Goal: Check status

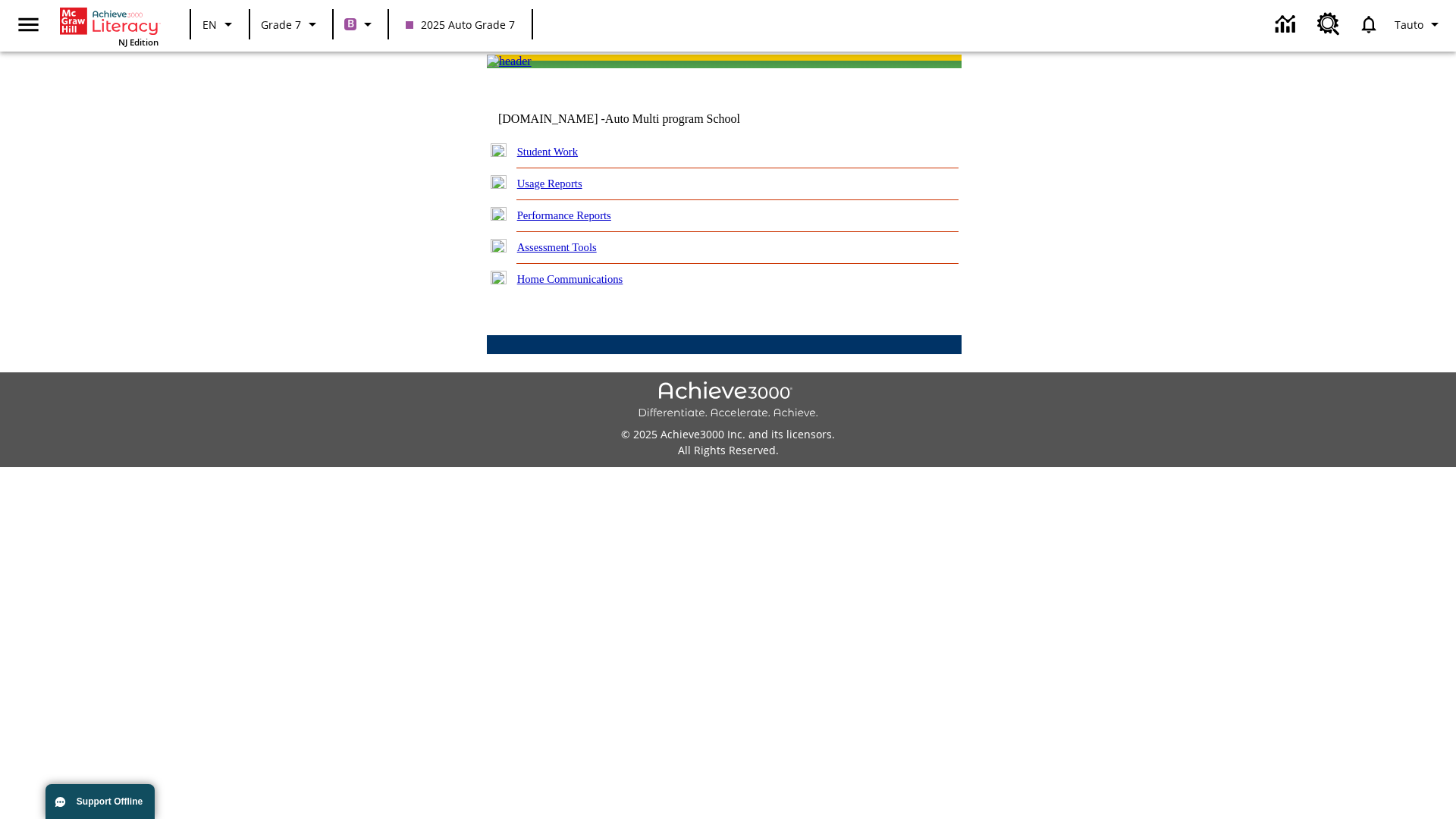
click at [558, 158] on link "Student Work" at bounding box center [547, 151] width 61 height 12
select select "/options/reports/?report_id=24&atype=1&section=2"
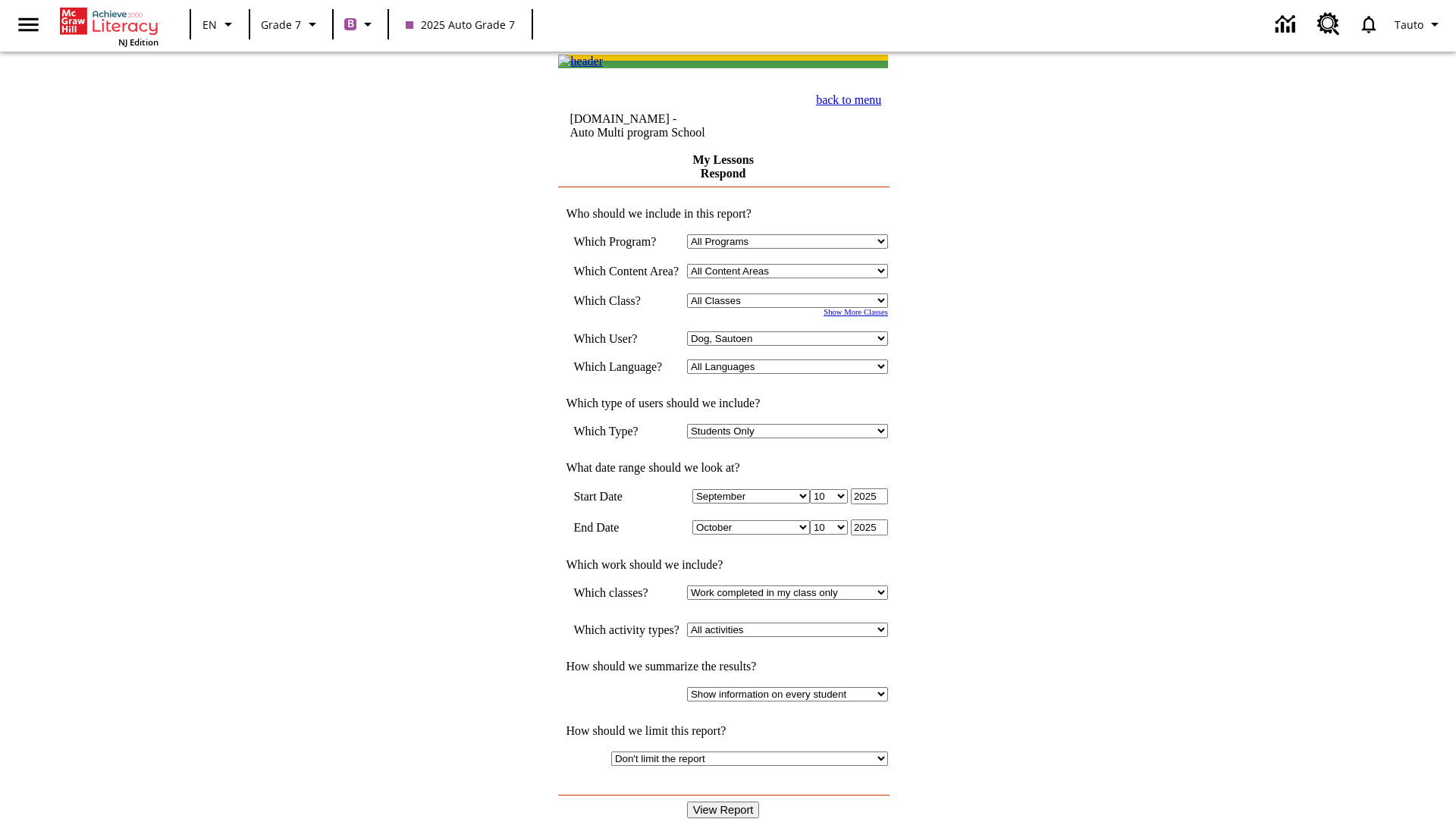
select select "21437138"
select select "4"
type input "2024"
click at [725, 802] on input "View Report" at bounding box center [724, 809] width 73 height 16
